Goal: Information Seeking & Learning: Learn about a topic

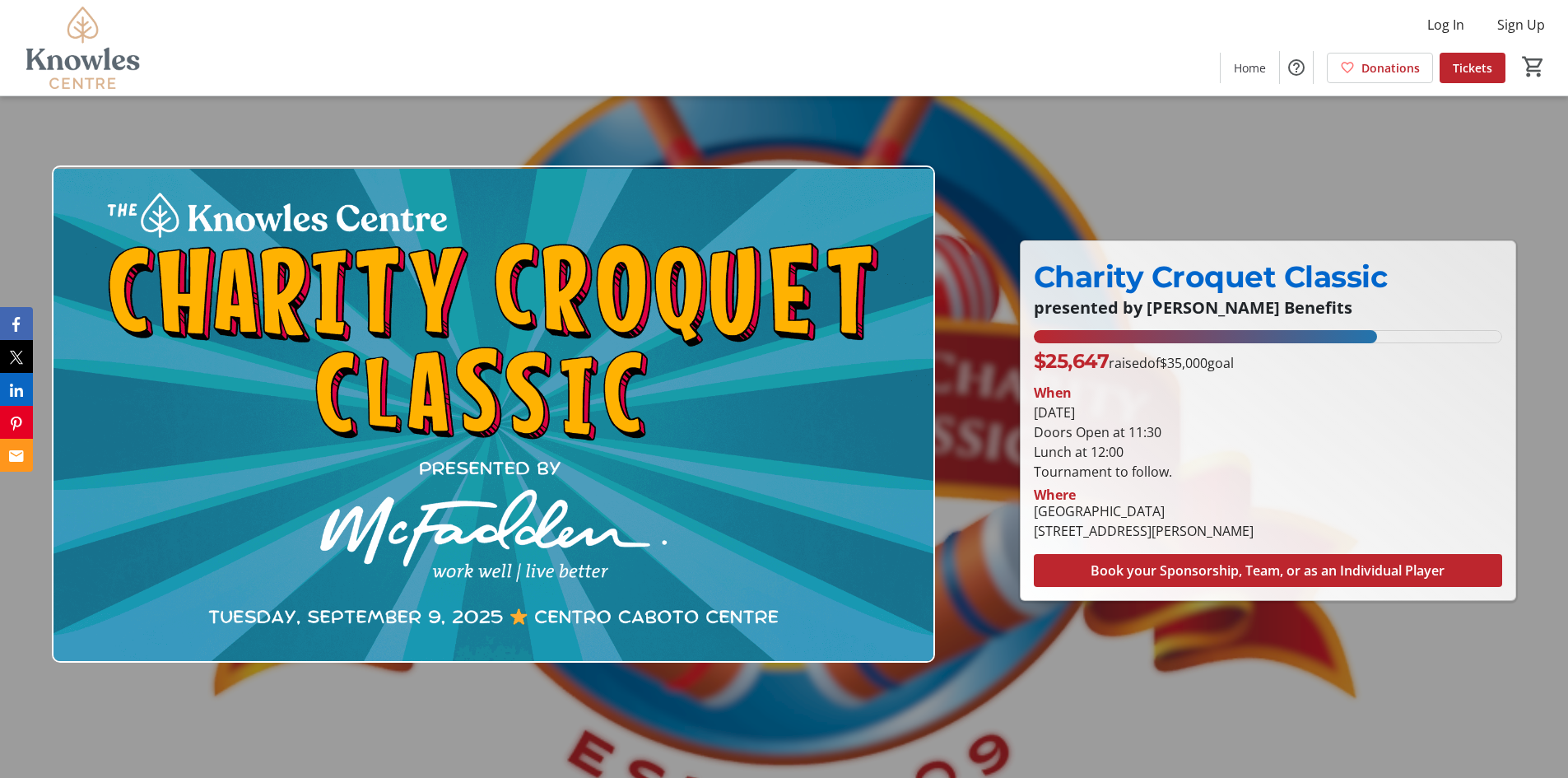
drag, startPoint x: 1199, startPoint y: 477, endPoint x: 1022, endPoint y: 415, distance: 187.5
click at [1022, 415] on div "Charity Croquet Classic presented by [PERSON_NAME] Benefits Charity Croquet Cla…" at bounding box center [1268, 421] width 495 height 359
copy div "[DATE] Doors Open at 11:30 Lunch at 12:00 Tournament to follow."
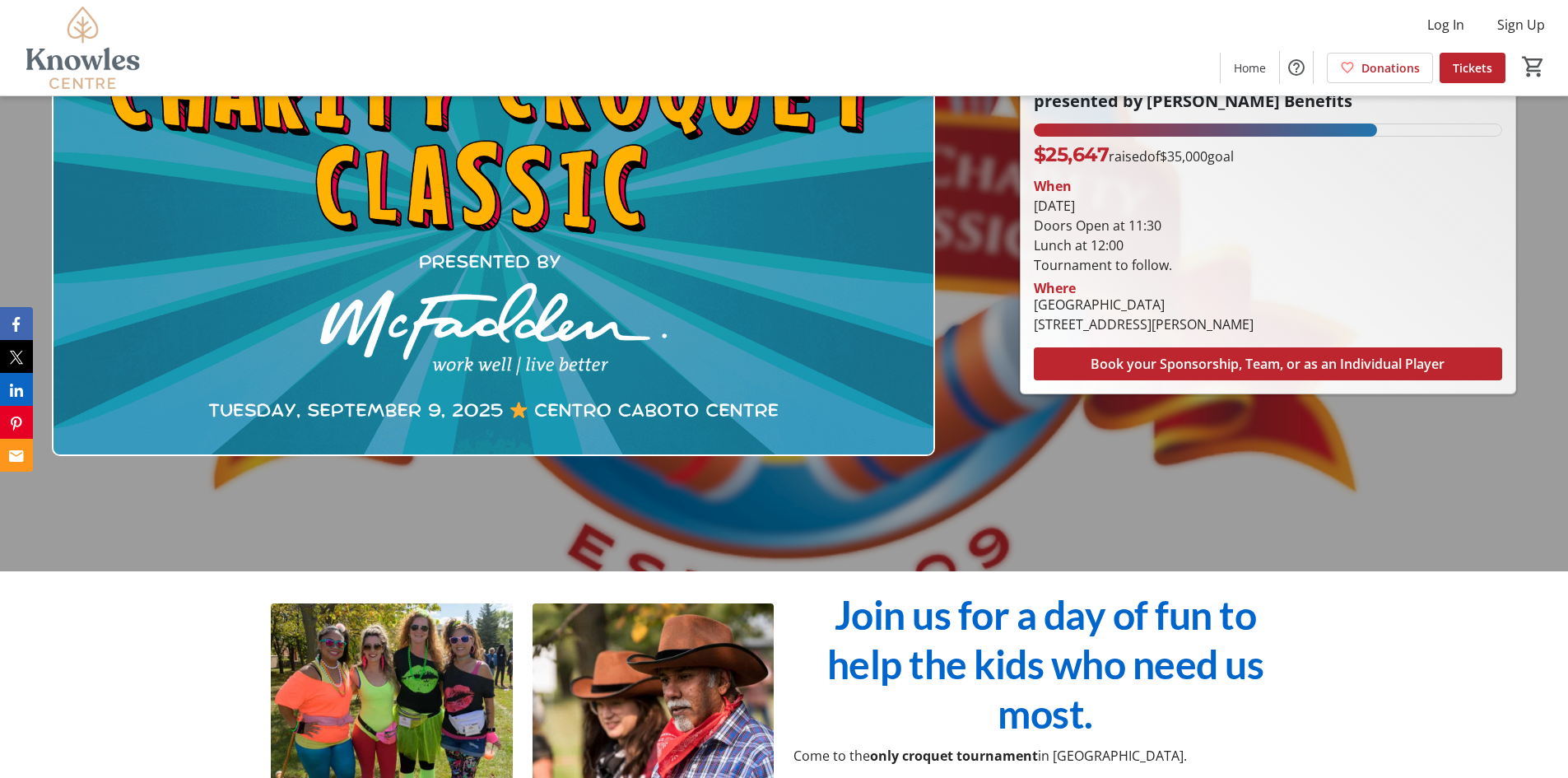
scroll to position [247, 0]
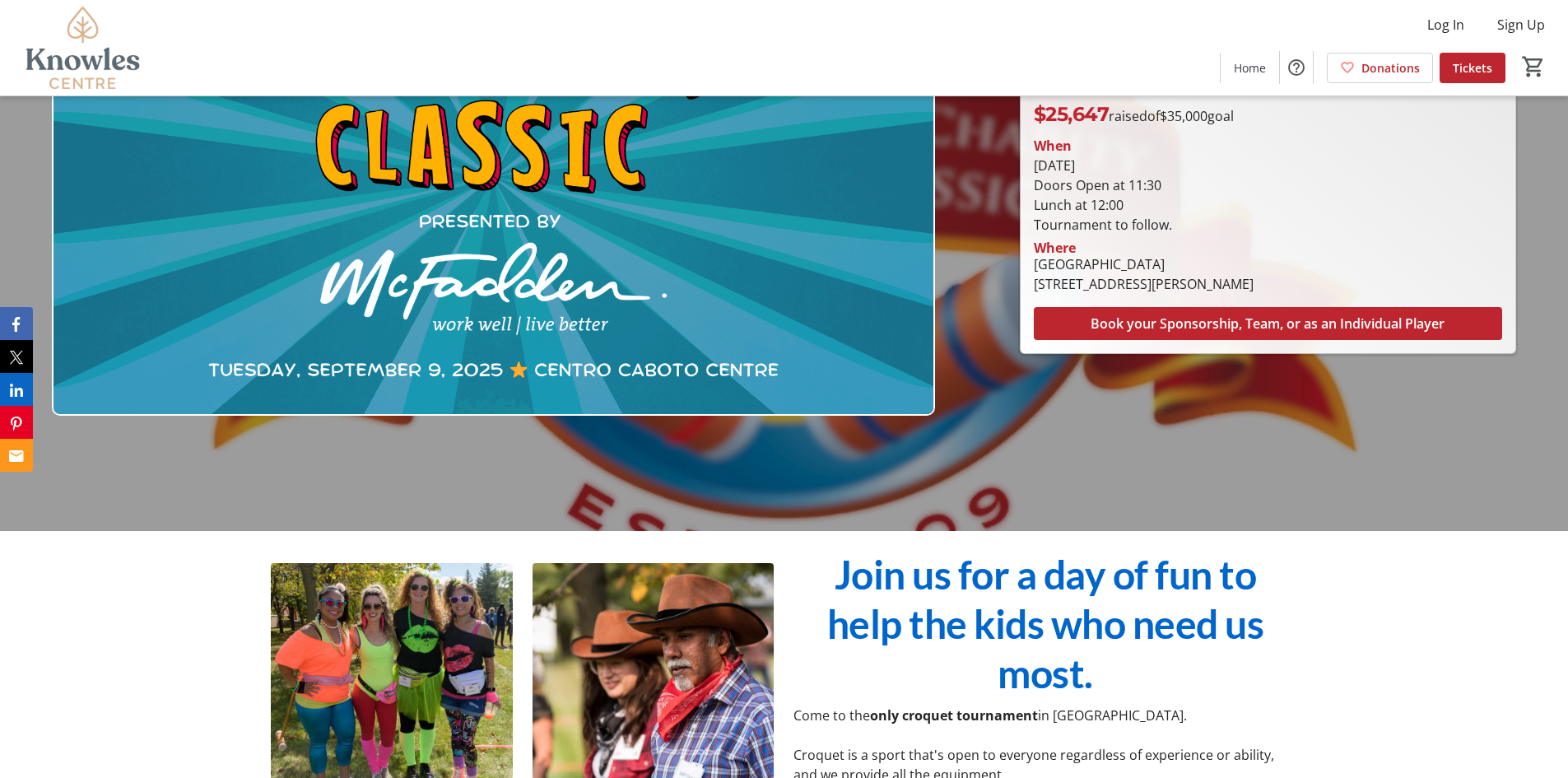
drag, startPoint x: 1323, startPoint y: 279, endPoint x: 1022, endPoint y: 285, distance: 301.1
click at [1022, 285] on div "Charity Croquet Classic presented by [PERSON_NAME] Benefits Charity Croquet Cla…" at bounding box center [1268, 173] width 495 height 359
copy div "[STREET_ADDRESS][PERSON_NAME]"
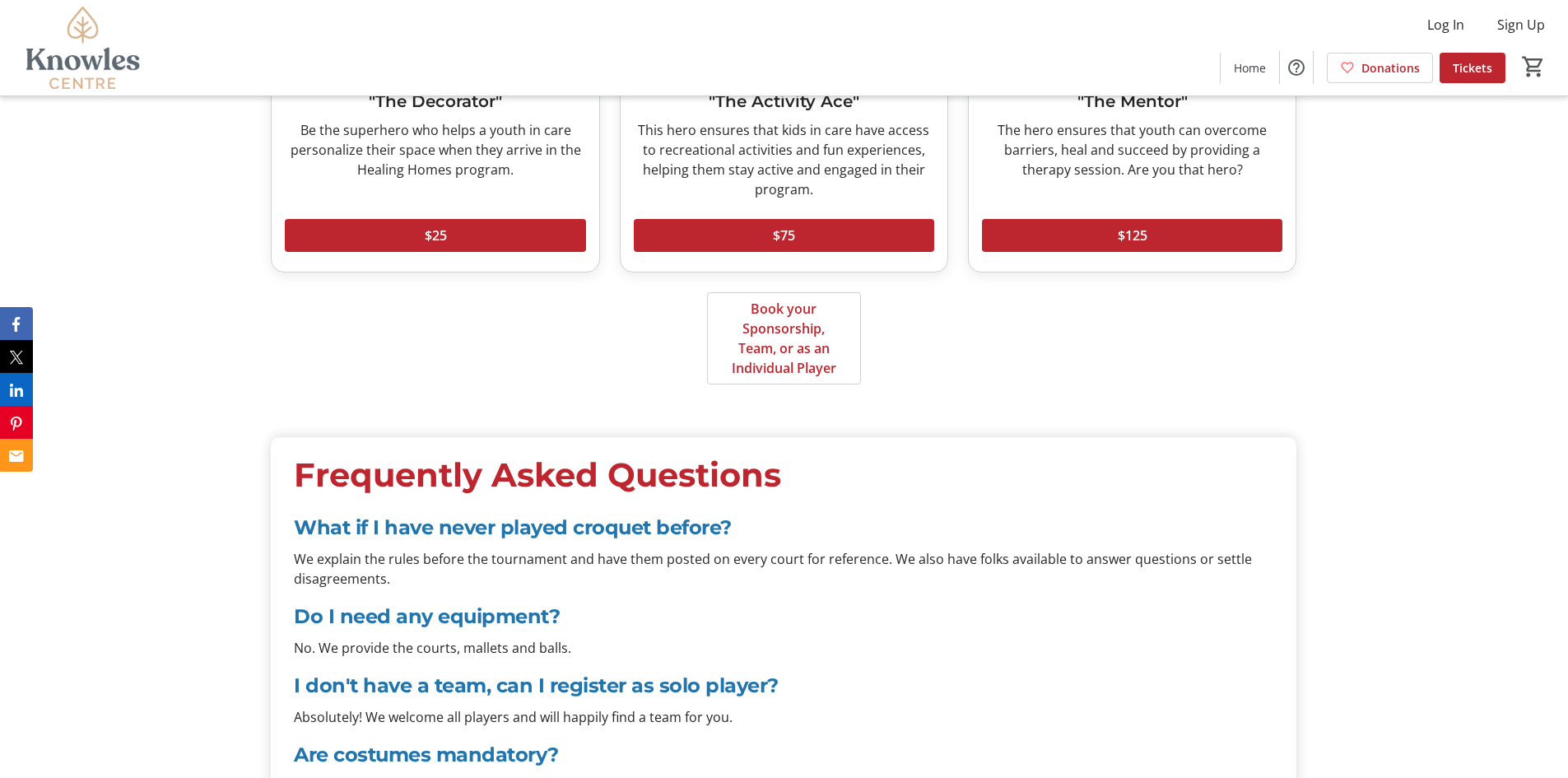
scroll to position [5667, 0]
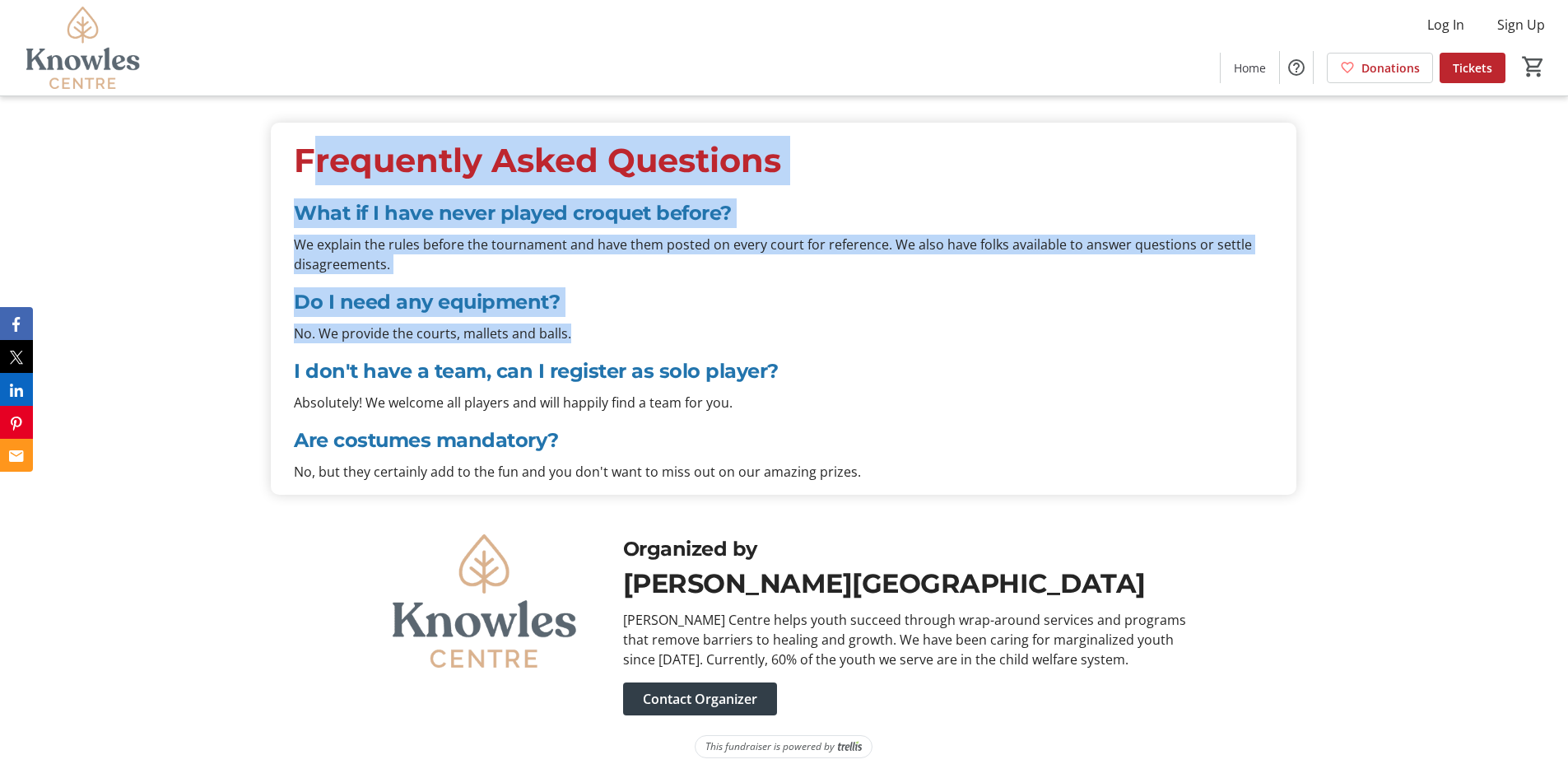
drag, startPoint x: 628, startPoint y: 343, endPoint x: 275, endPoint y: 181, distance: 388.4
click at [275, 181] on mat-card-content "Frequently Asked Questions What if I have never played croquet before? We expla…" at bounding box center [783, 308] width 1026 height 372
copy div "Frequently Asked Questions What if I have never played croquet before? We expla…"
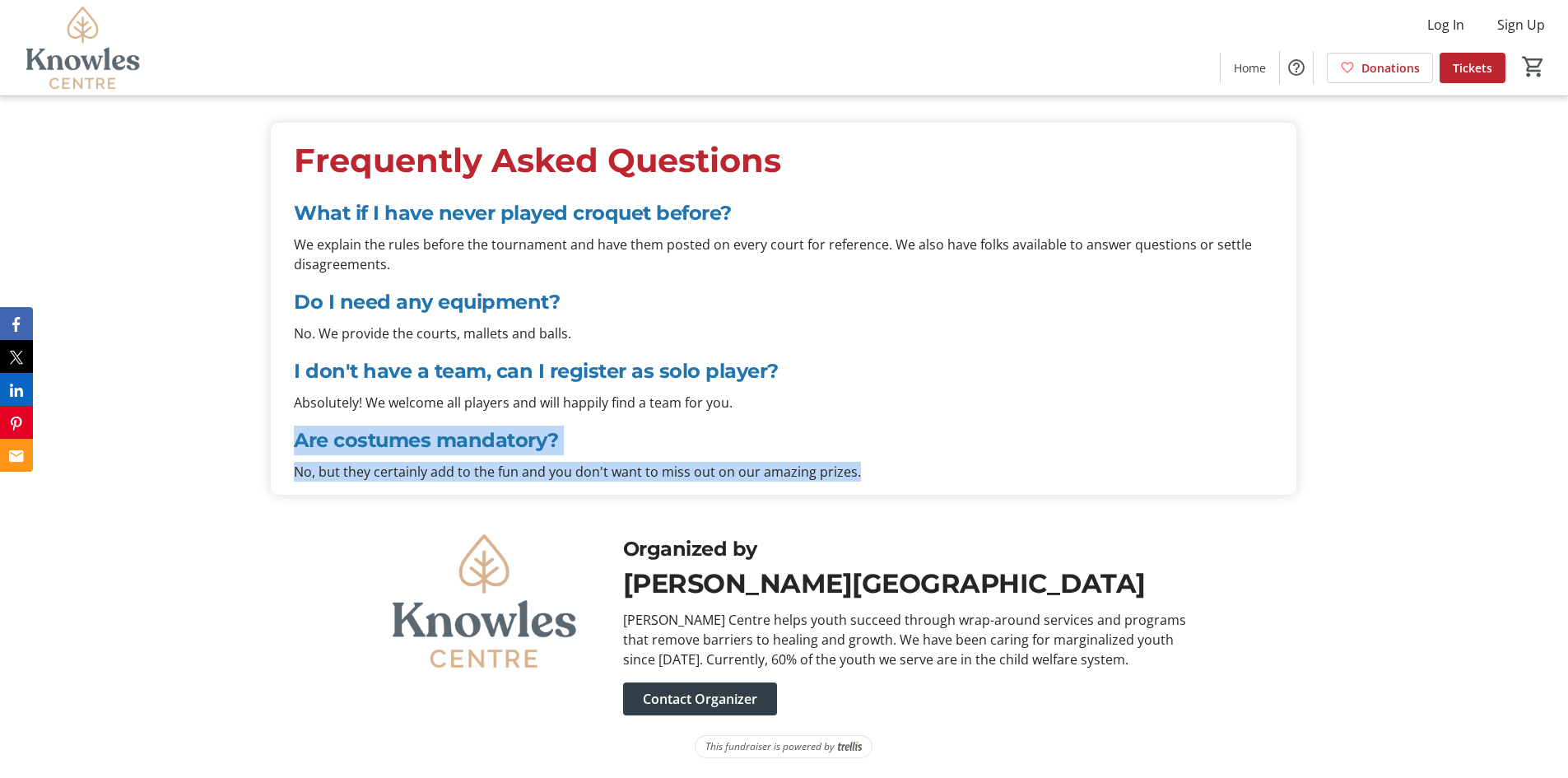
drag, startPoint x: 300, startPoint y: 440, endPoint x: 889, endPoint y: 474, distance: 590.0
click at [889, 474] on div "Are costumes mandatory? No, but they certainly add to the fun and you don't wan…" at bounding box center [784, 454] width 999 height 56
copy div "Are costumes mandatory? No, but they certainly add to the fun and you don't wan…"
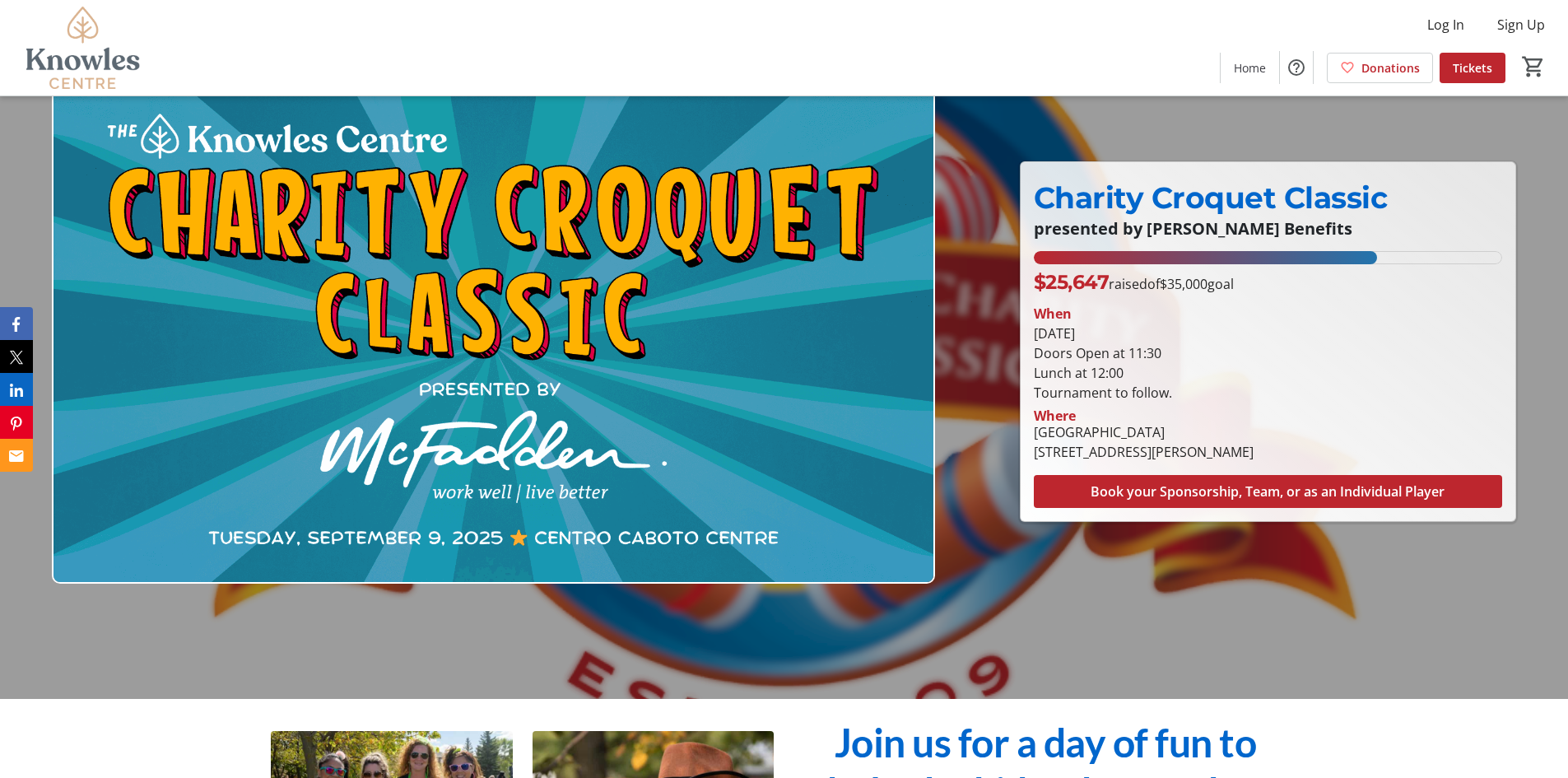
scroll to position [0, 0]
